Goal: Information Seeking & Learning: Learn about a topic

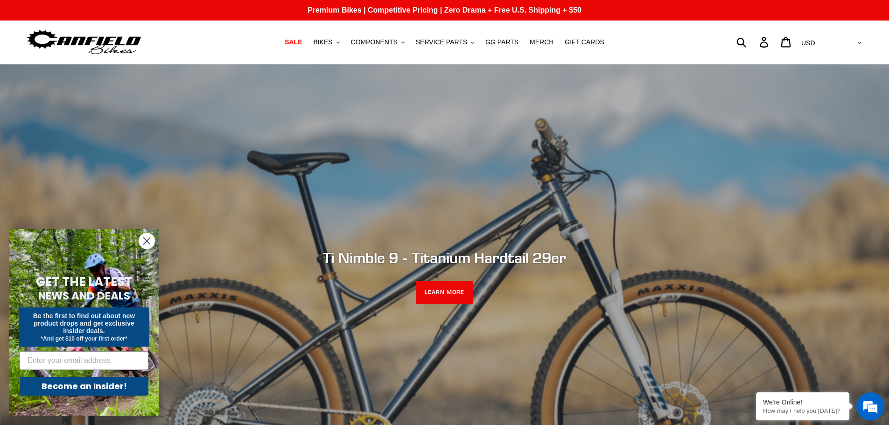
click at [144, 242] on circle "Close dialog" at bounding box center [146, 240] width 15 height 15
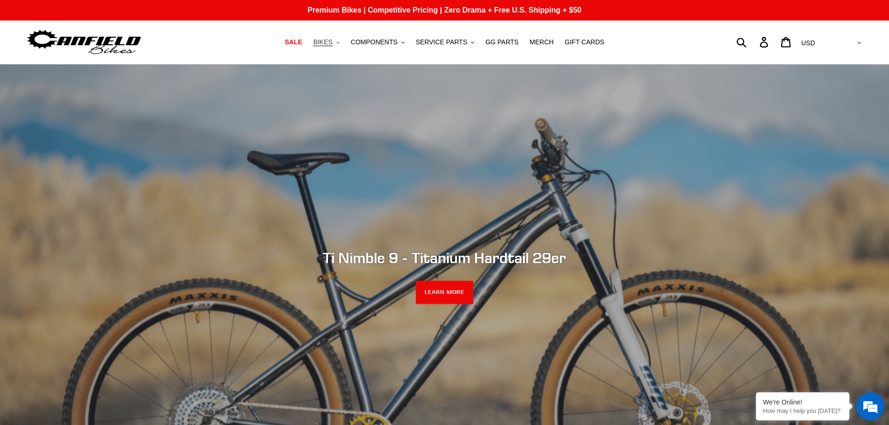
click at [332, 43] on span "BIKES" at bounding box center [322, 42] width 19 height 8
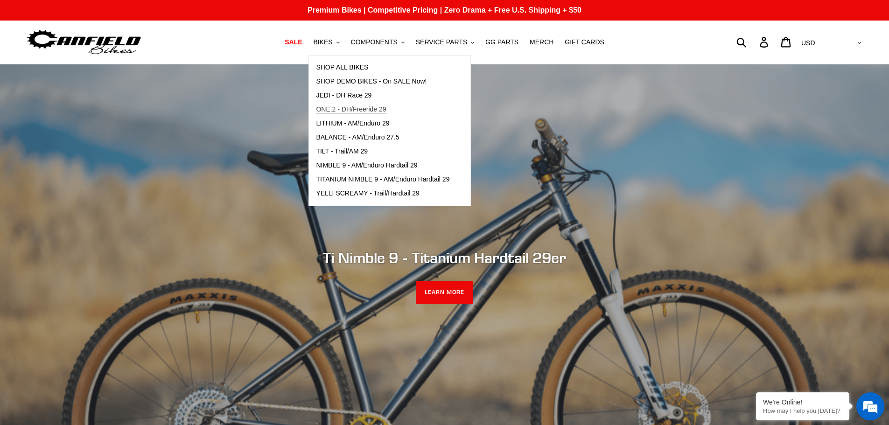
click at [352, 110] on span "ONE.2 - DH/Freeride 29" at bounding box center [351, 109] width 70 height 8
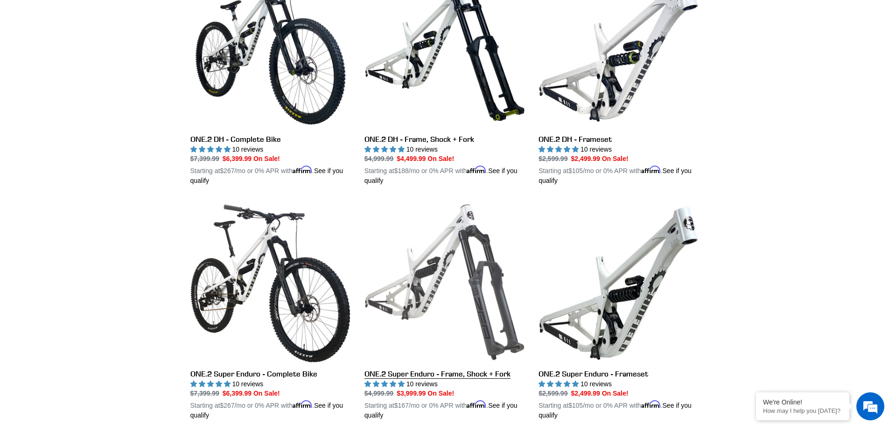
scroll to position [280, 0]
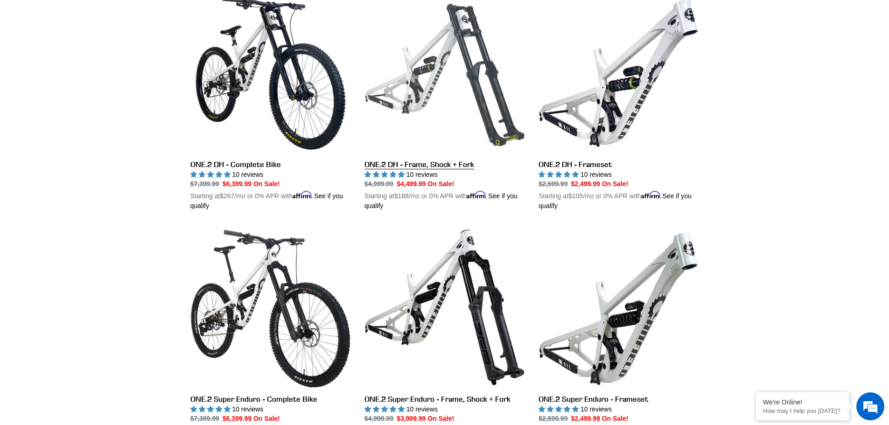
click at [486, 108] on link "ONE.2 DH - Frame, Shock + Fork" at bounding box center [444, 102] width 160 height 218
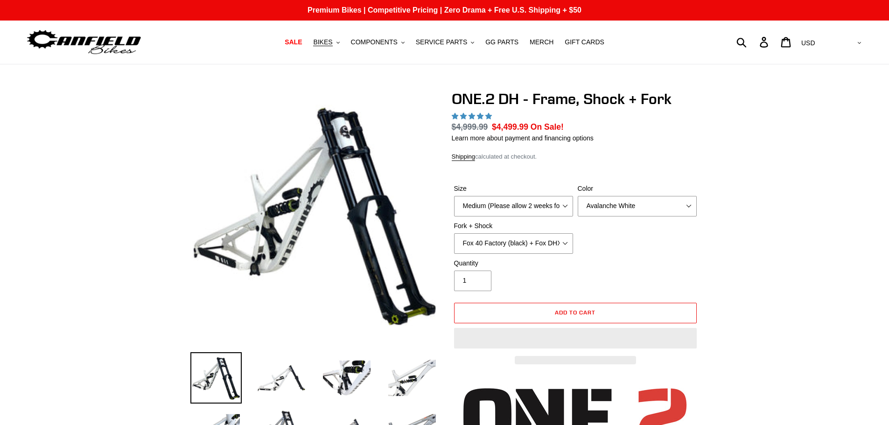
select select "highest-rating"
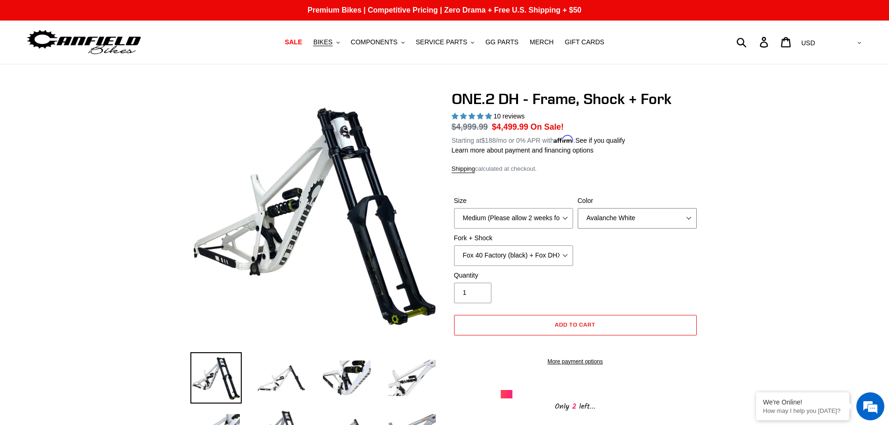
click at [589, 208] on select "Avalanche White Bentonite Grey" at bounding box center [636, 218] width 119 height 21
click at [577, 208] on select "Avalanche White Bentonite Grey" at bounding box center [636, 218] width 119 height 21
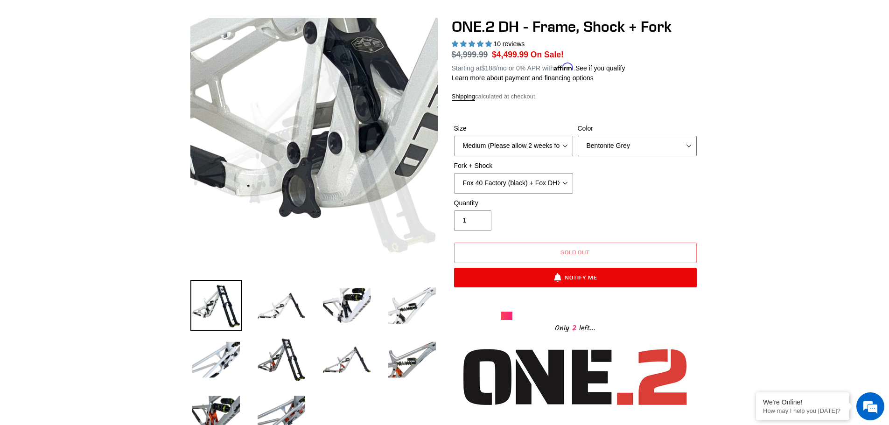
scroll to position [140, 0]
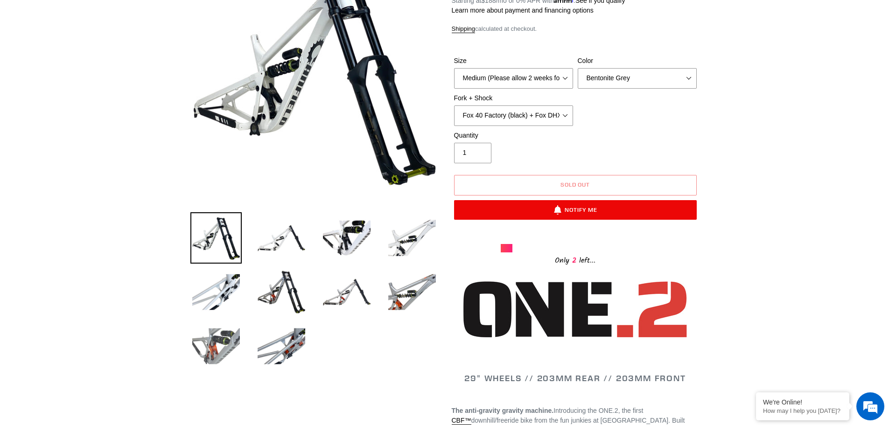
click at [221, 340] on img at bounding box center [215, 345] width 51 height 51
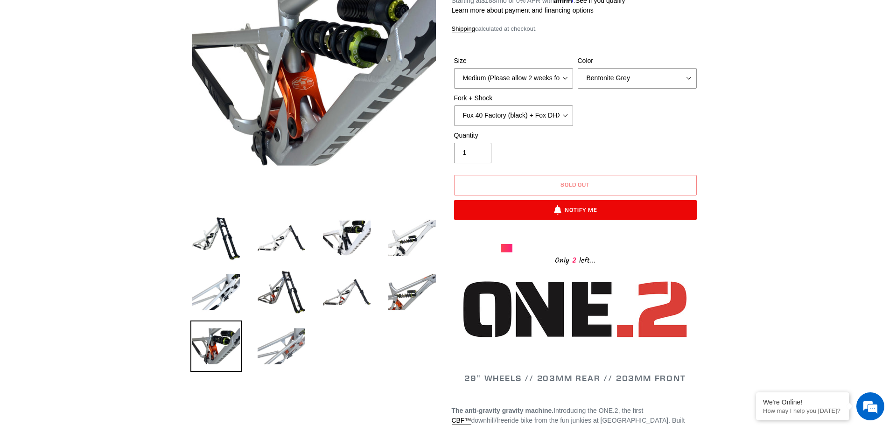
click at [279, 335] on img at bounding box center [281, 345] width 51 height 51
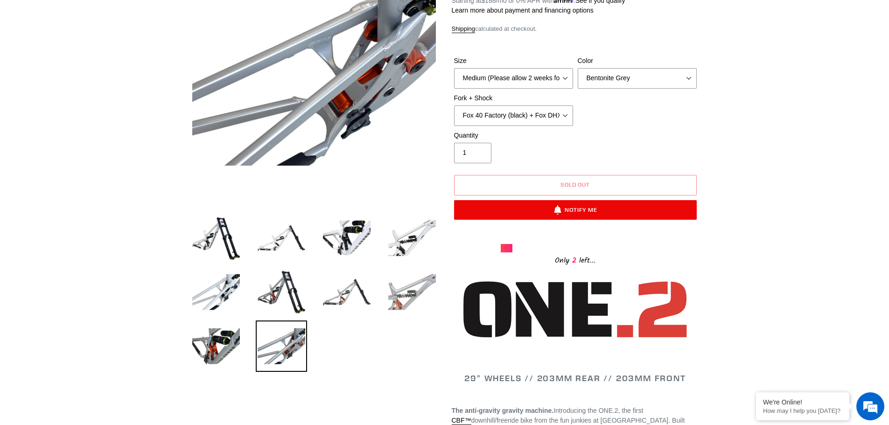
click at [393, 292] on img at bounding box center [411, 291] width 51 height 51
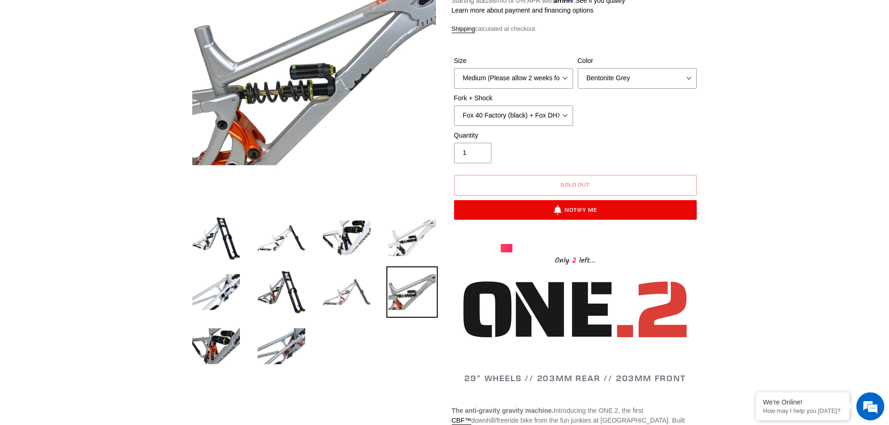
click at [366, 295] on img at bounding box center [346, 291] width 51 height 51
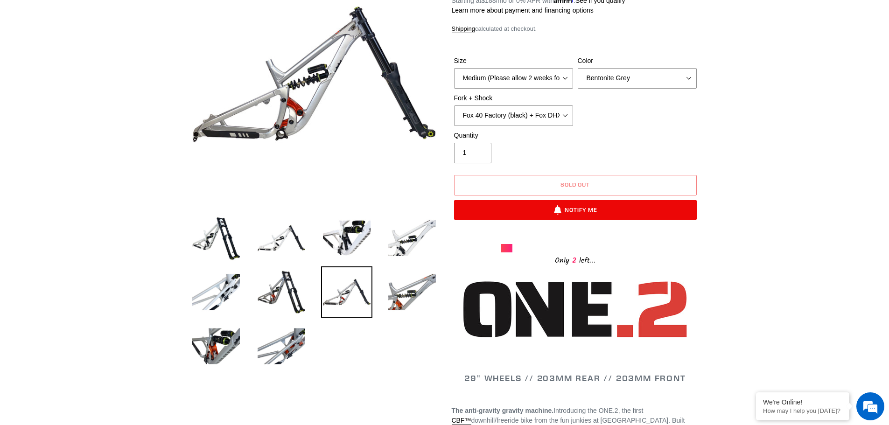
scroll to position [0, 0]
click at [215, 241] on img at bounding box center [215, 237] width 51 height 51
select select "Avalanche White"
select select "Fox 40 Factory (orange) + Fox DHX2 250x75"
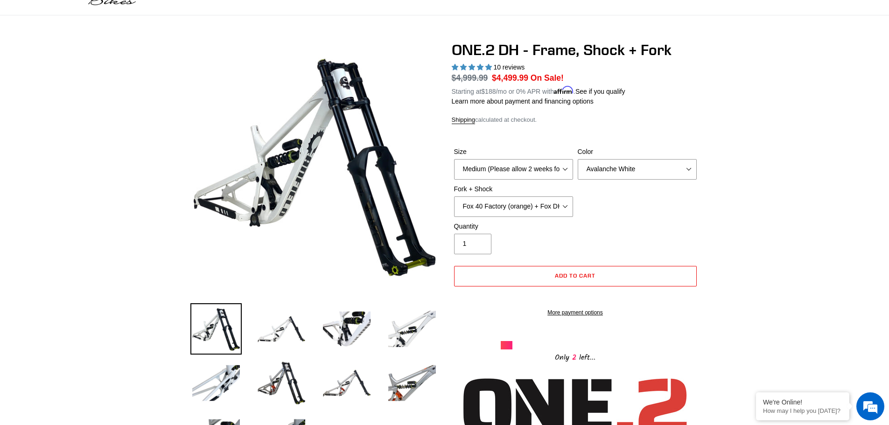
scroll to position [47, 0]
